Goal: Transaction & Acquisition: Purchase product/service

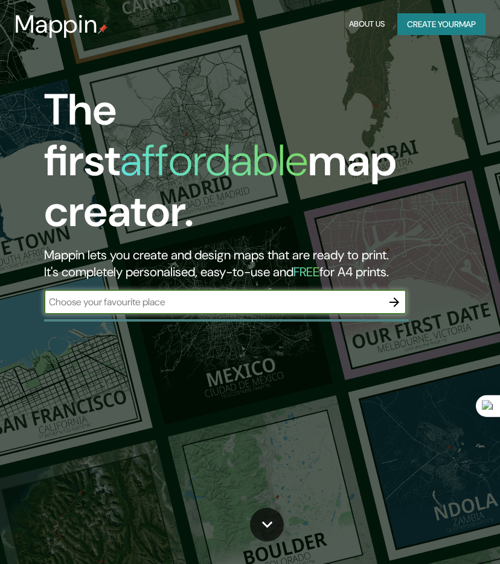
drag, startPoint x: 0, startPoint y: 0, endPoint x: 188, endPoint y: 255, distance: 316.7
click at [188, 295] on input "text" at bounding box center [213, 302] width 338 height 14
type input "[GEOGRAPHIC_DATA]"
click at [396, 295] on icon "button" at bounding box center [394, 302] width 14 height 14
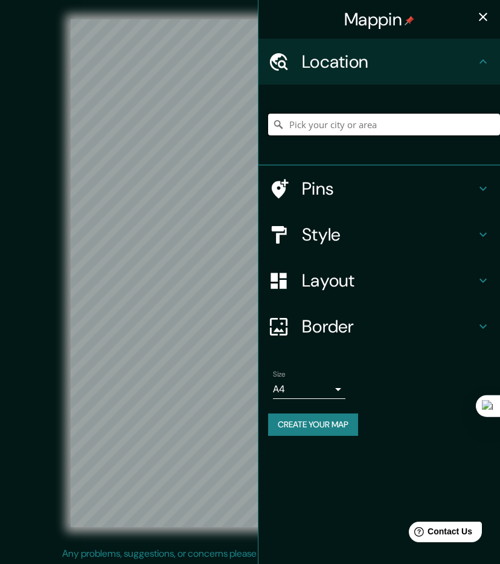
click at [362, 128] on input "Pick your city or area" at bounding box center [384, 125] width 232 height 22
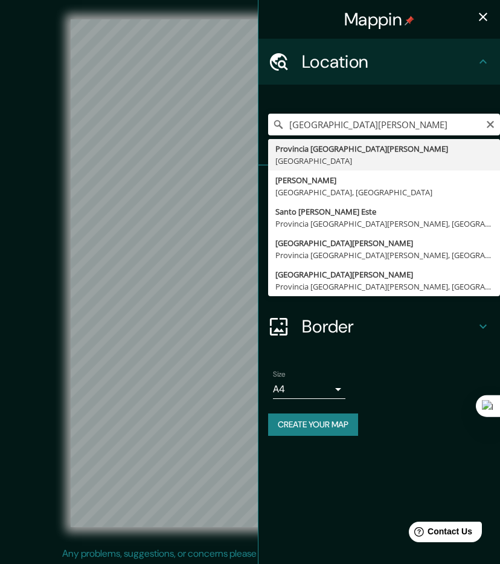
drag, startPoint x: 381, startPoint y: 144, endPoint x: 377, endPoint y: 139, distance: 6.5
type input "Provincia [GEOGRAPHIC_DATA][PERSON_NAME], [GEOGRAPHIC_DATA]"
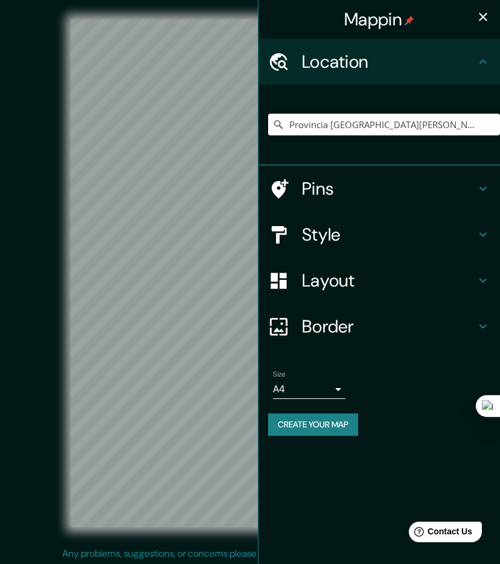
scroll to position [1, 0]
click at [332, 222] on div "Mappin Location [GEOGRAPHIC_DATA][PERSON_NAME], [GEOGRAPHIC_DATA] Pins Style La…" at bounding box center [250, 281] width 500 height 565
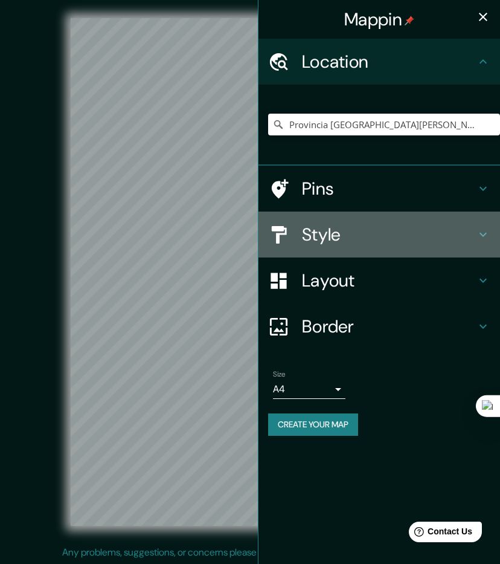
click at [348, 232] on h4 "Style" at bounding box center [389, 235] width 174 height 22
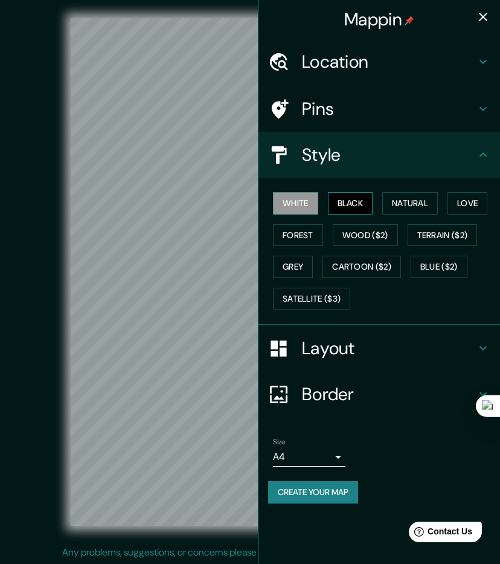
click at [346, 201] on button "Black" at bounding box center [350, 203] width 45 height 22
click at [317, 202] on button "White" at bounding box center [295, 203] width 45 height 22
click at [308, 235] on button "Forest" at bounding box center [298, 235] width 50 height 22
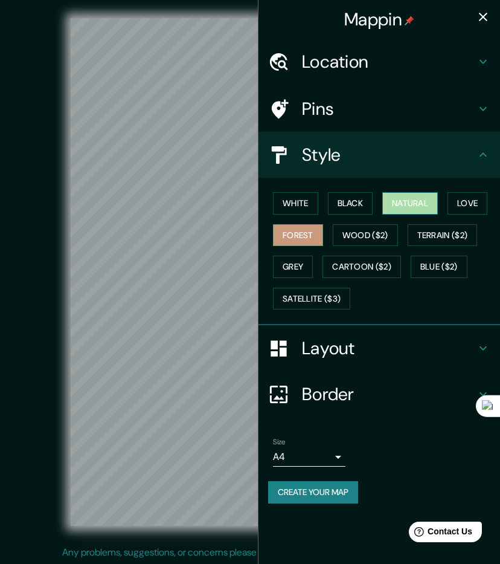
click at [397, 196] on button "Natural" at bounding box center [410, 203] width 56 height 22
click at [487, 185] on div "White Black Natural Love Forest Wood ($2) Terrain ($2) Grey Cartoon ($2) Blue (…" at bounding box center [380, 251] width 242 height 147
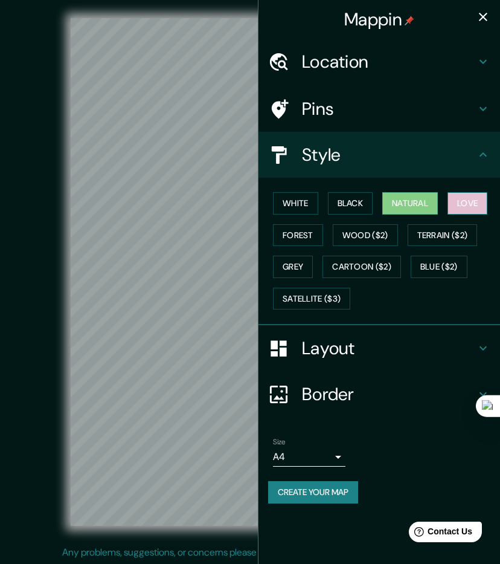
click at [485, 196] on button "Love" at bounding box center [468, 203] width 40 height 22
click at [317, 259] on div "White Black Natural Love Forest Wood ($2) Terrain ($2) Grey Cartoon ($2) Blue (…" at bounding box center [384, 250] width 232 height 127
click at [313, 261] on button "Grey" at bounding box center [293, 267] width 40 height 22
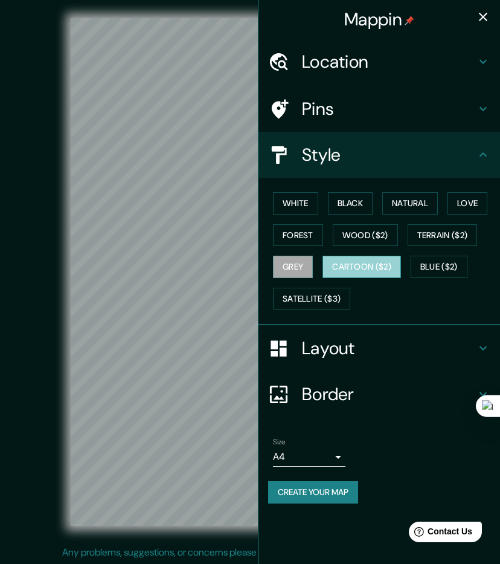
click at [338, 264] on button "Cartoon ($2)" at bounding box center [362, 267] width 79 height 22
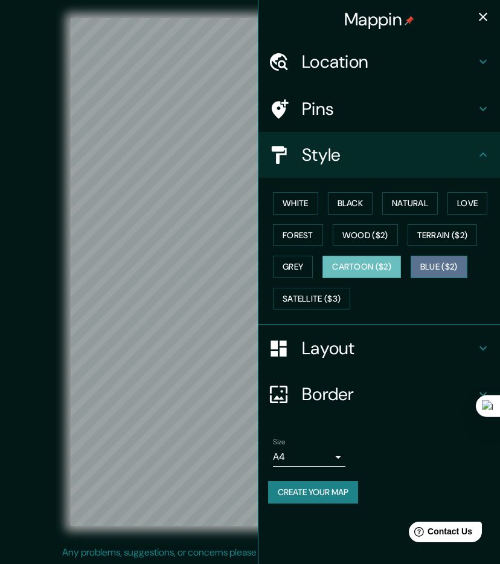
click at [436, 256] on button "Blue ($2)" at bounding box center [439, 267] width 57 height 22
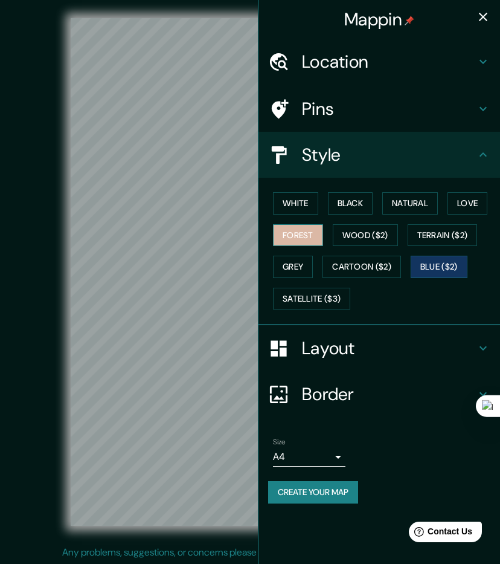
click at [300, 229] on button "Forest" at bounding box center [298, 235] width 50 height 22
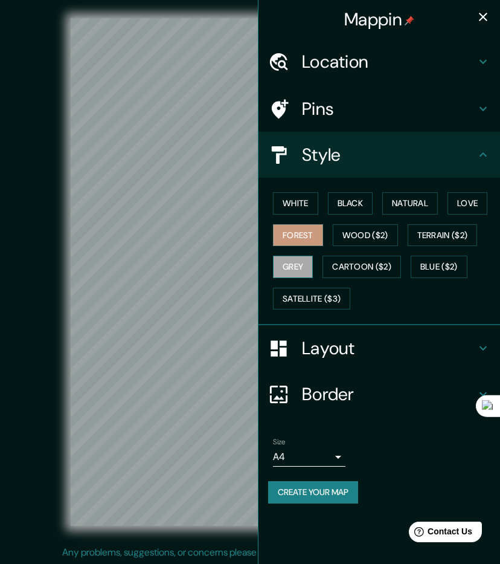
click at [304, 256] on button "Grey" at bounding box center [293, 267] width 40 height 22
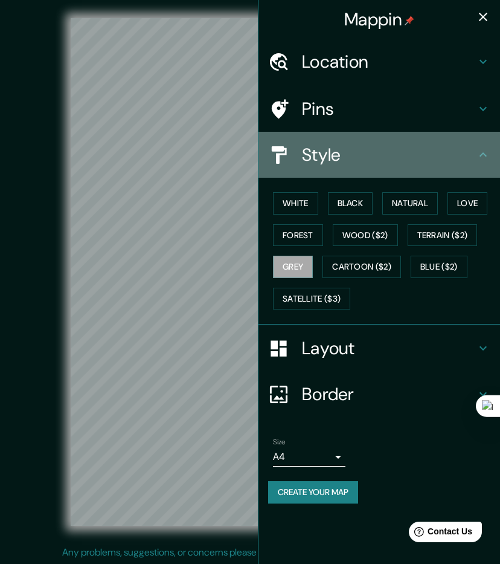
click at [448, 149] on h4 "Style" at bounding box center [389, 155] width 174 height 22
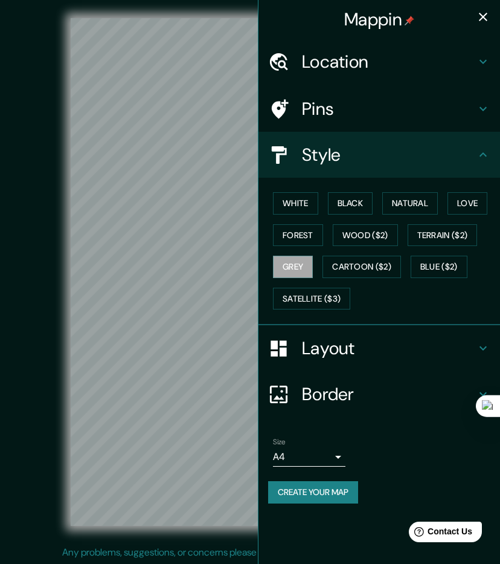
click at [429, 359] on div "Layout" at bounding box center [380, 348] width 242 height 46
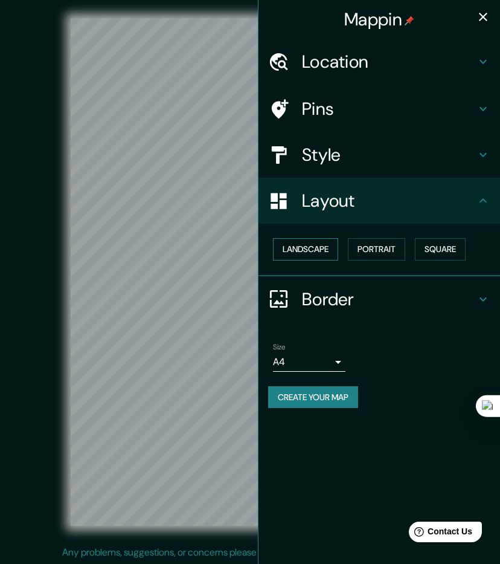
click at [314, 247] on button "Landscape" at bounding box center [305, 249] width 65 height 22
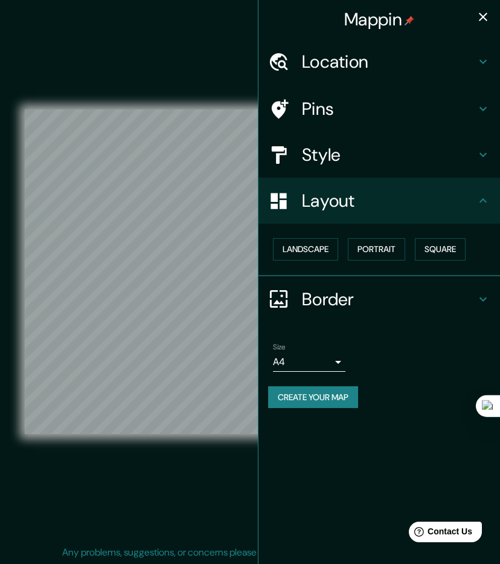
click at [326, 300] on h4 "Border" at bounding box center [389, 299] width 174 height 22
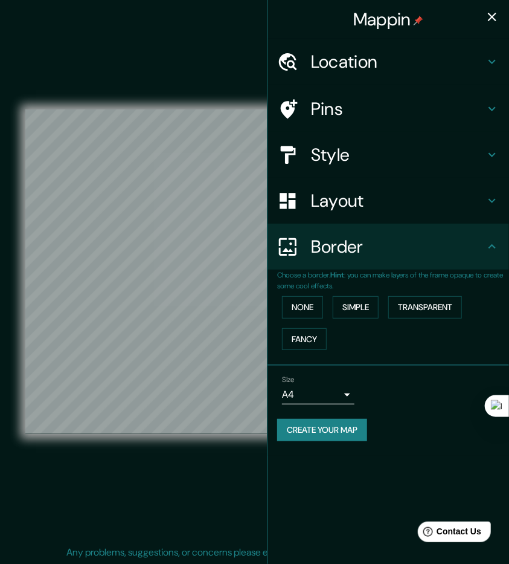
click at [330, 394] on body "Mappin Location [GEOGRAPHIC_DATA][PERSON_NAME], [GEOGRAPHIC_DATA] Pins Style La…" at bounding box center [254, 281] width 509 height 564
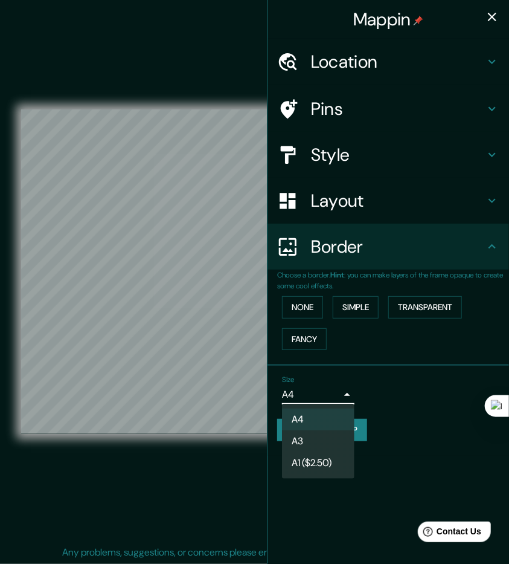
click at [340, 438] on li "A3" at bounding box center [318, 441] width 72 height 22
type input "a4"
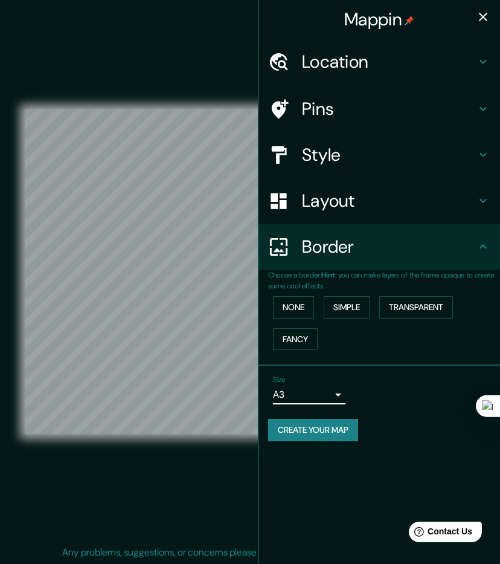
click at [252, 82] on div "© Mapbox © OpenStreetMap Improve this map" at bounding box center [250, 271] width 450 height 507
click at [481, 11] on icon "button" at bounding box center [483, 17] width 14 height 14
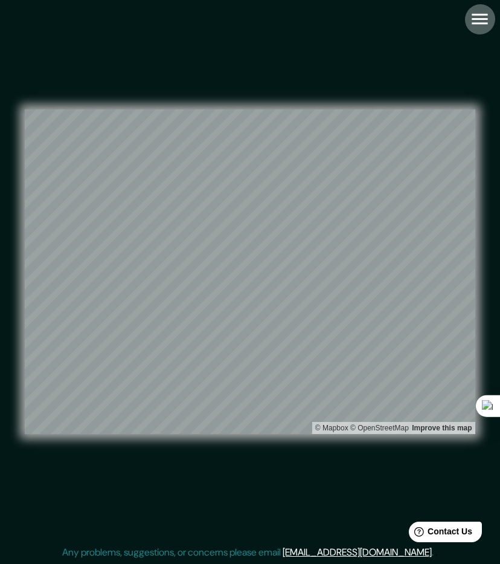
click at [469, 18] on icon "button" at bounding box center [479, 18] width 21 height 21
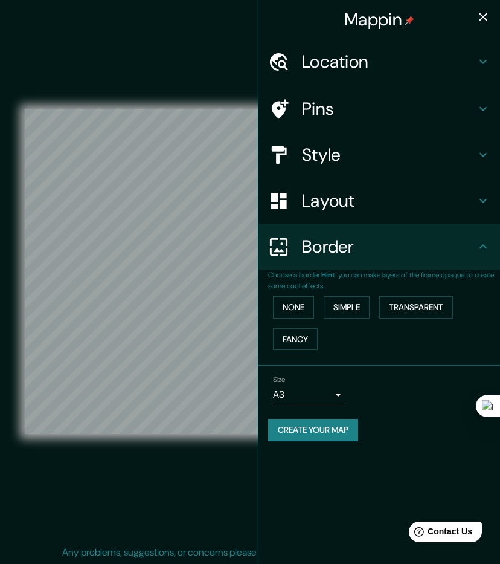
click at [316, 432] on button "Create your map" at bounding box center [313, 430] width 90 height 22
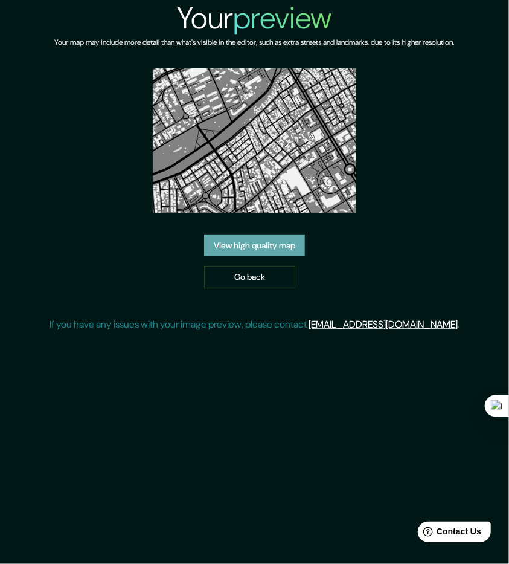
click at [297, 246] on link "View high quality map" at bounding box center [254, 245] width 101 height 22
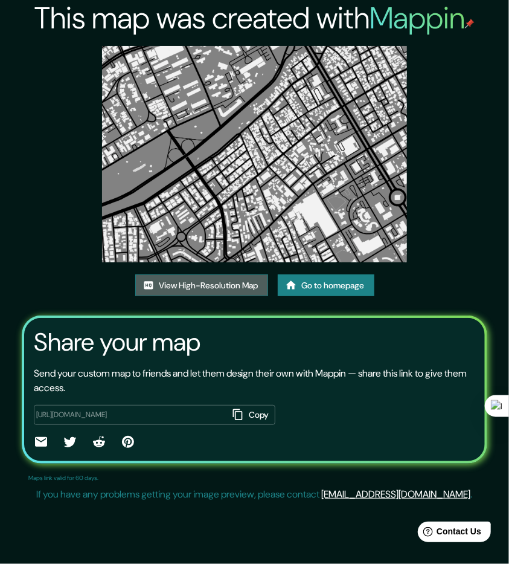
click at [226, 280] on link "View High-Resolution Map" at bounding box center [201, 285] width 133 height 22
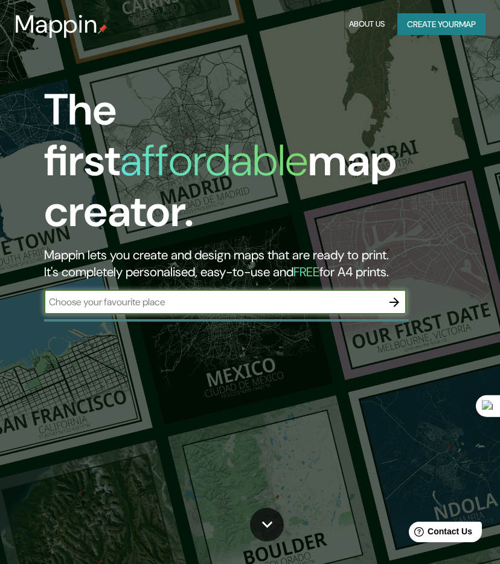
click at [292, 295] on input "text" at bounding box center [213, 302] width 338 height 14
type input "[GEOGRAPHIC_DATA]"
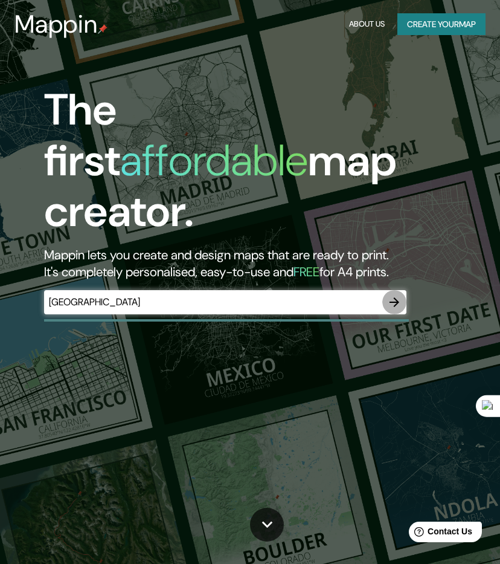
click at [391, 295] on icon "button" at bounding box center [394, 302] width 14 height 14
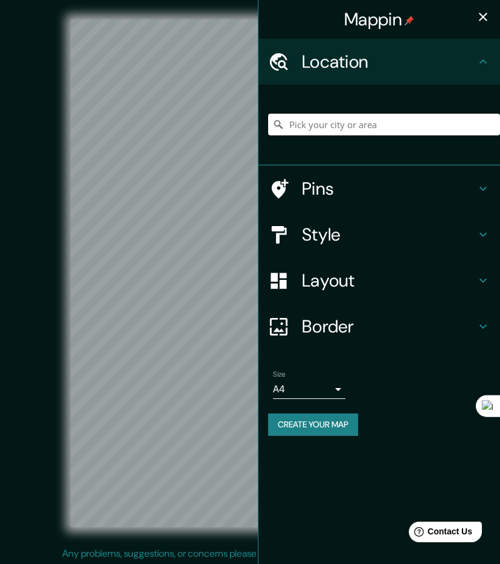
click at [334, 129] on input "Pick your city or area" at bounding box center [384, 125] width 232 height 22
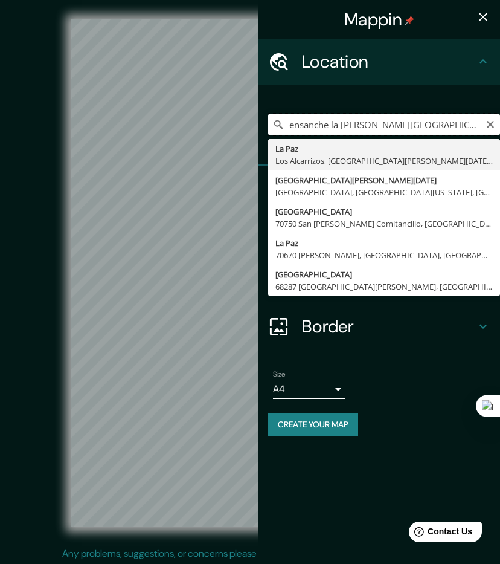
click at [439, 121] on input "ensanche la paz santo domingo" at bounding box center [384, 125] width 232 height 22
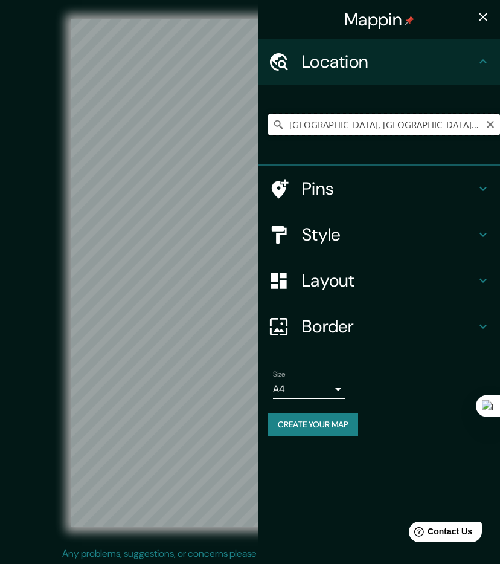
drag, startPoint x: 289, startPoint y: 124, endPoint x: 317, endPoint y: 126, distance: 27.8
click at [317, 126] on input "La Paz, Los Alcarrizos, Provincia Santo Domingo, República Dominicana" at bounding box center [384, 125] width 232 height 22
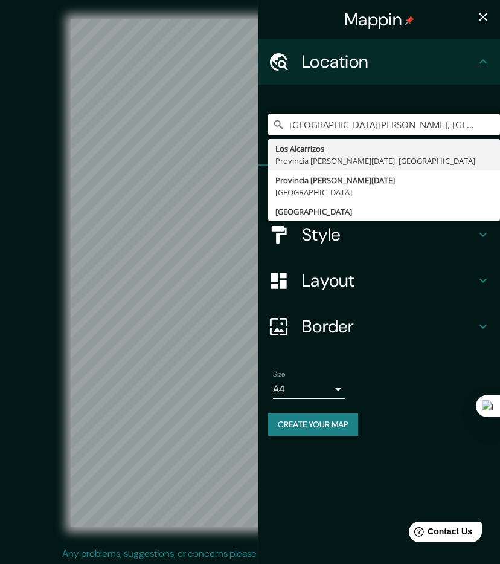
type input "Nuestra Señora De La Altagracia, Boca Chica, Provincia Santo Domingo, República…"
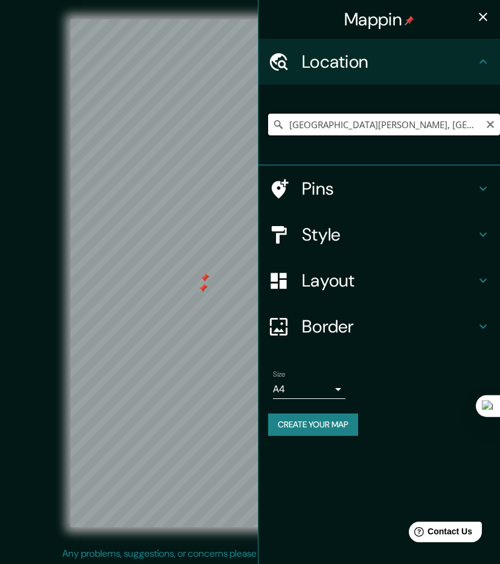
click at [485, 121] on input "Nuestra Señora De La Altagracia, Boca Chica, Provincia Santo Domingo, República…" at bounding box center [384, 125] width 232 height 22
click at [491, 118] on button "Clear" at bounding box center [491, 123] width 10 height 11
click at [290, 65] on div at bounding box center [285, 61] width 34 height 21
click at [327, 200] on div "Pins" at bounding box center [380, 189] width 242 height 46
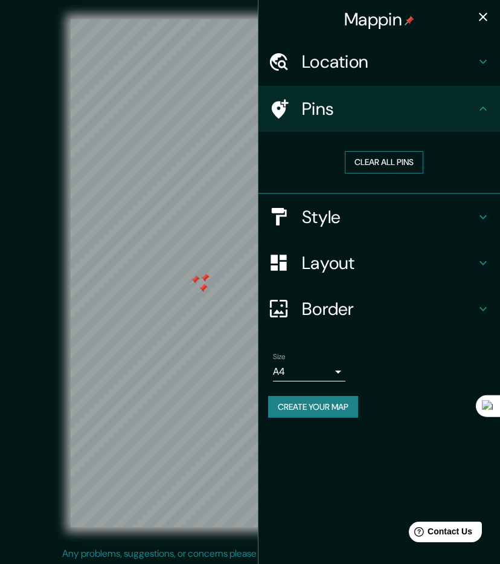
click at [384, 160] on button "Clear all pins" at bounding box center [384, 162] width 79 height 22
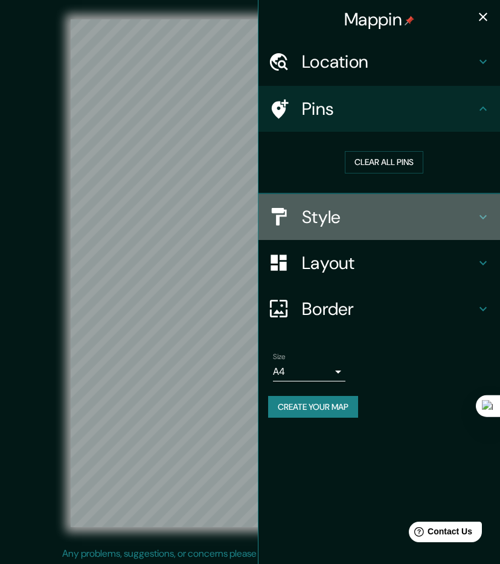
click at [404, 214] on h4 "Style" at bounding box center [389, 217] width 174 height 22
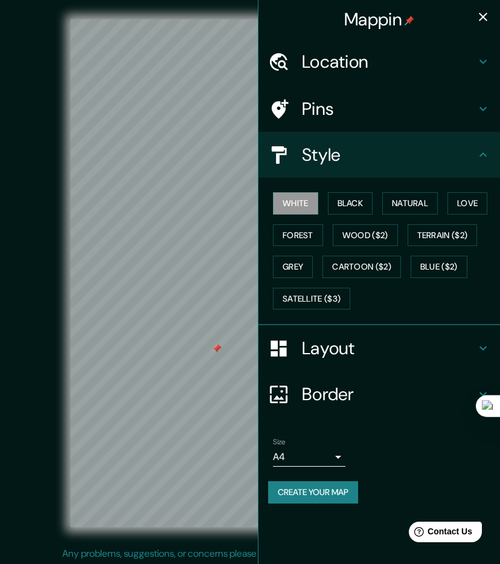
click at [217, 350] on div at bounding box center [217, 349] width 10 height 10
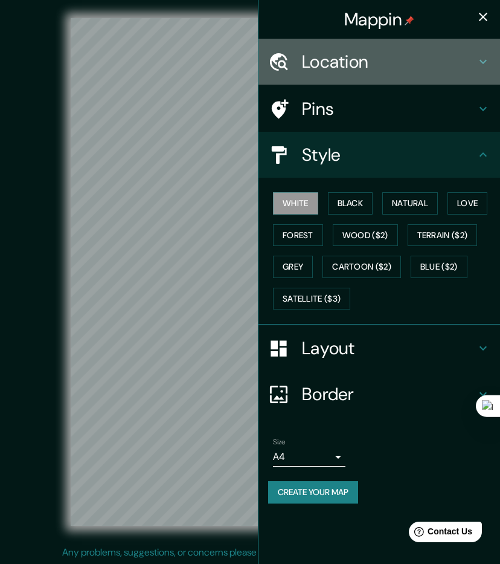
click at [401, 75] on div "Location" at bounding box center [380, 62] width 242 height 46
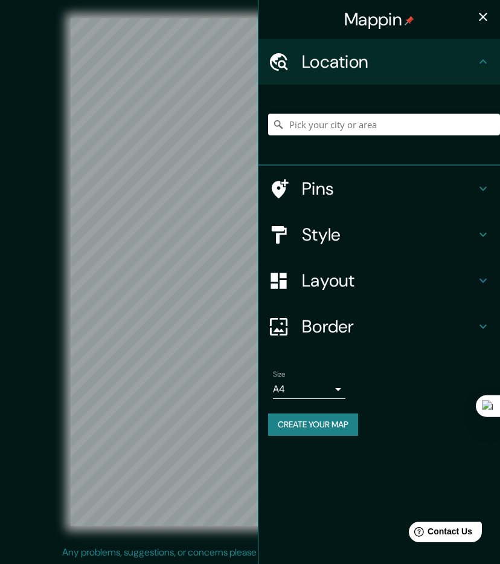
click at [368, 136] on div "Los Alcarrizos Provincia Santo Domingo, República Dominicana Provincia Santo Do…" at bounding box center [384, 124] width 232 height 60
click at [366, 126] on input "Pick your city or area" at bounding box center [384, 125] width 232 height 22
click at [327, 281] on h4 "Layout" at bounding box center [389, 280] width 174 height 22
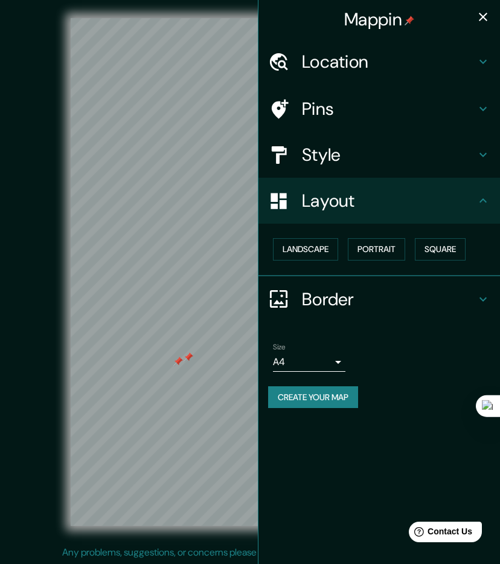
click at [341, 250] on div "Landscape Portrait Square" at bounding box center [384, 249] width 232 height 32
click at [325, 246] on button "Landscape" at bounding box center [305, 249] width 65 height 22
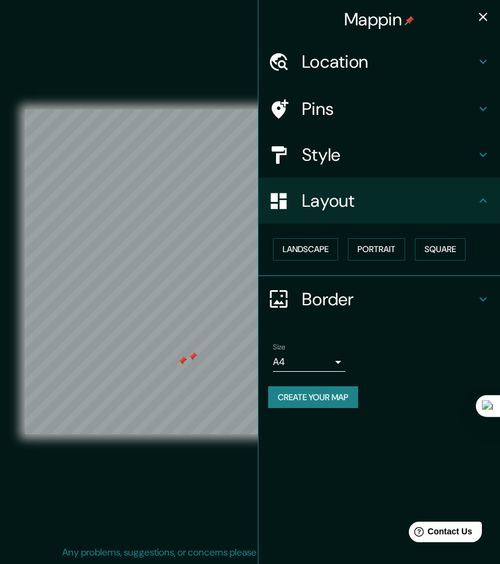
click at [331, 101] on h4 "Pins" at bounding box center [389, 109] width 174 height 22
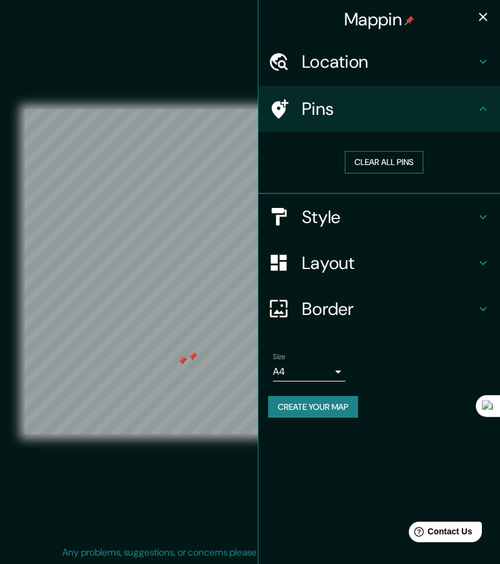
click at [376, 162] on button "Clear all pins" at bounding box center [384, 162] width 79 height 22
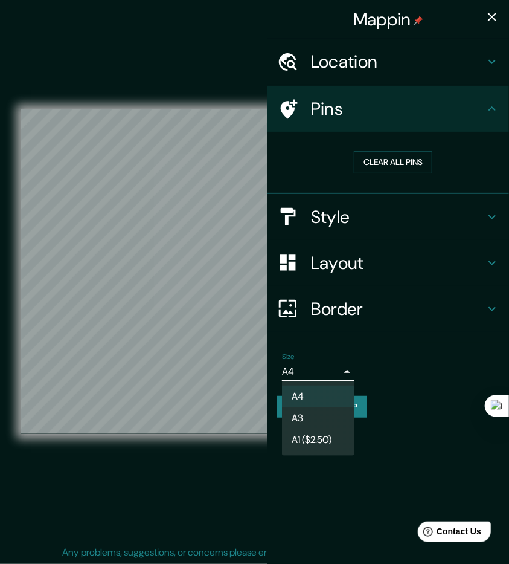
click at [339, 376] on body "Mappin Location Los Alcarrizos Provincia Santo Domingo, República Dominicana Pr…" at bounding box center [254, 281] width 509 height 564
click at [318, 426] on li "A3" at bounding box center [318, 418] width 72 height 22
type input "a4"
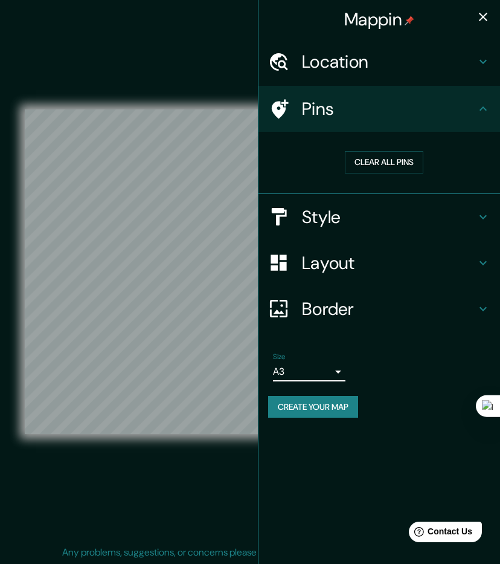
click at [481, 20] on icon "button" at bounding box center [483, 17] width 8 height 8
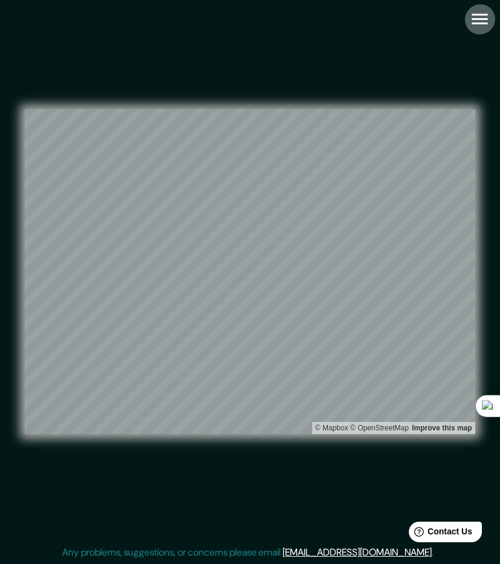
click at [474, 21] on icon "button" at bounding box center [479, 18] width 21 height 21
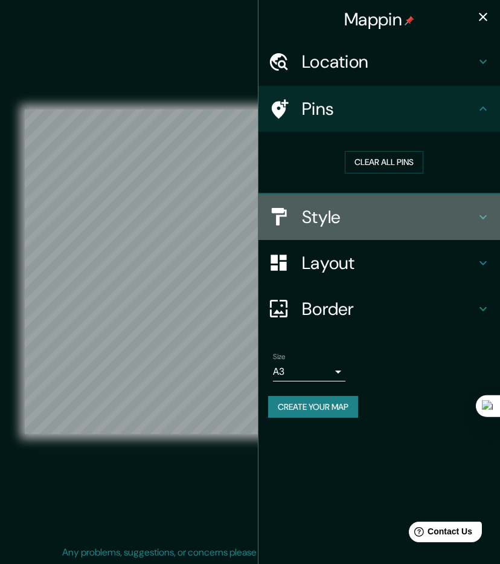
click at [343, 208] on h4 "Style" at bounding box center [389, 217] width 174 height 22
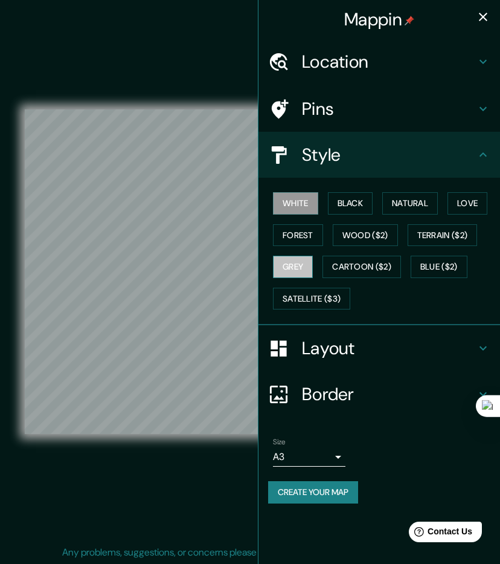
click at [306, 259] on button "Grey" at bounding box center [293, 267] width 40 height 22
click at [356, 101] on h4 "Pins" at bounding box center [389, 109] width 174 height 22
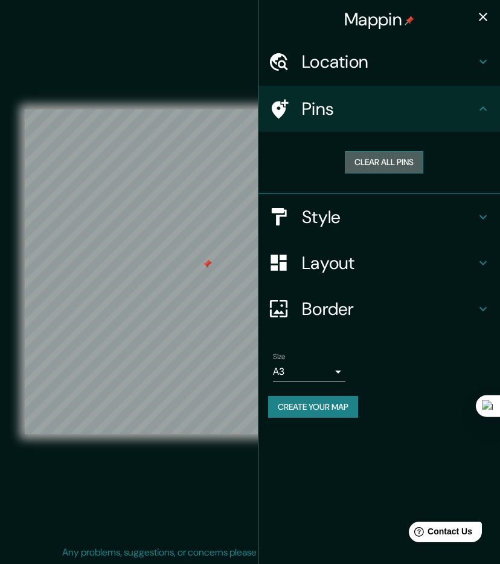
click at [359, 166] on button "Clear all pins" at bounding box center [384, 162] width 79 height 22
click at [254, 77] on div "© Mapbox © OpenStreetMap Improve this map" at bounding box center [250, 271] width 450 height 507
click at [234, 60] on div "© Mapbox © OpenStreetMap Improve this map" at bounding box center [250, 271] width 450 height 507
click at [481, 18] on icon "button" at bounding box center [483, 17] width 14 height 14
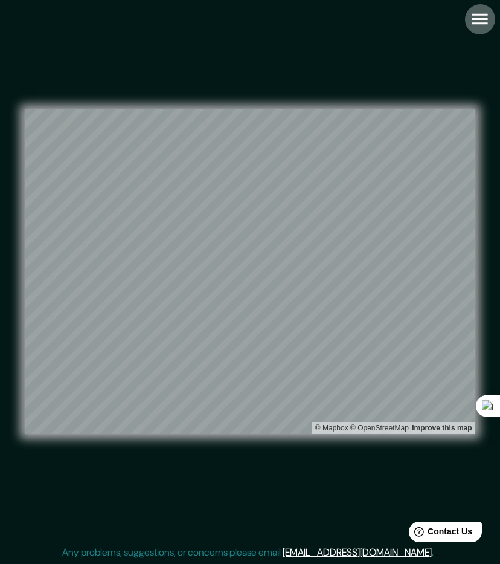
click at [475, 9] on icon "button" at bounding box center [479, 18] width 21 height 21
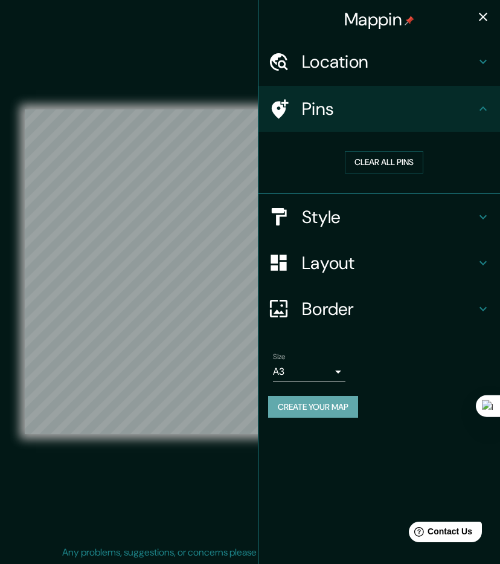
click at [314, 409] on button "Create your map" at bounding box center [313, 407] width 90 height 22
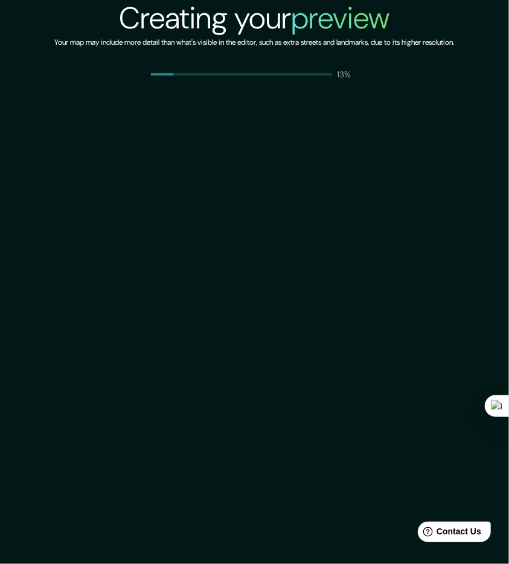
drag, startPoint x: 0, startPoint y: 0, endPoint x: 211, endPoint y: 66, distance: 221.6
click at [211, 66] on div "Creating your preview Your map may include more detail than what's visible in t…" at bounding box center [255, 40] width 400 height 80
